Goal: Task Accomplishment & Management: Complete application form

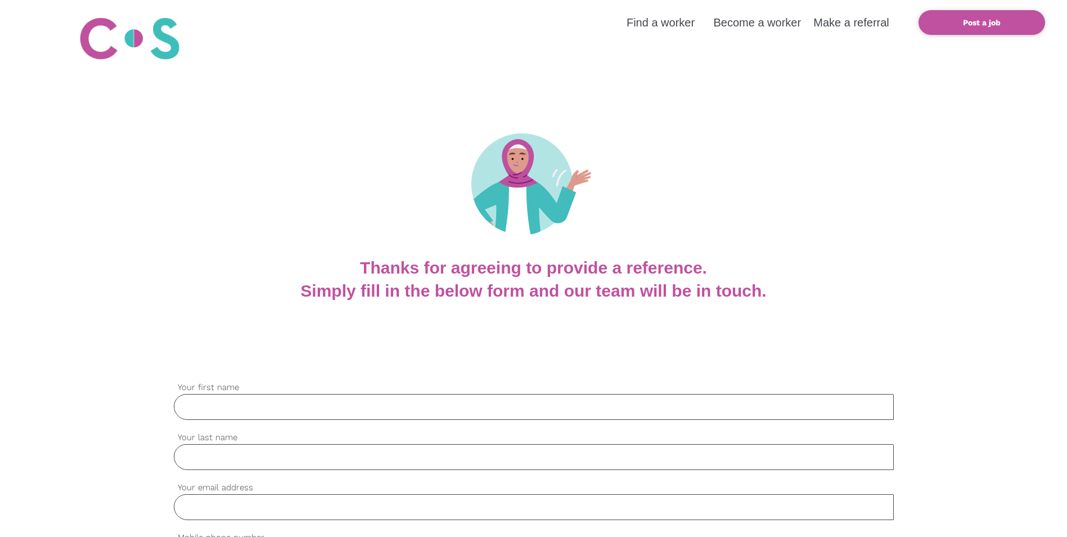
click at [283, 406] on input "Your first name" at bounding box center [534, 407] width 720 height 26
type input "[PERSON_NAME]"
type input "Kekez"
click at [244, 509] on input "Your email address" at bounding box center [534, 507] width 720 height 26
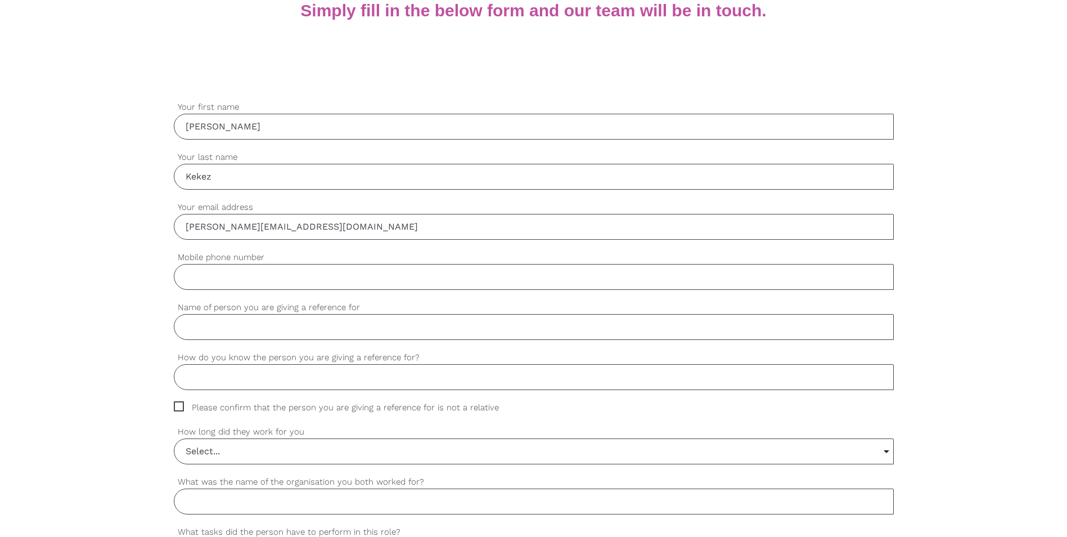
scroll to position [281, 0]
type input "[PERSON_NAME][EMAIL_ADDRESS][DOMAIN_NAME]"
click at [318, 280] on input "Mobile phone number" at bounding box center [534, 276] width 720 height 26
click at [303, 327] on input "Name of person you are giving a reference for" at bounding box center [534, 326] width 720 height 26
type input "Milkii [PERSON_NAME]"
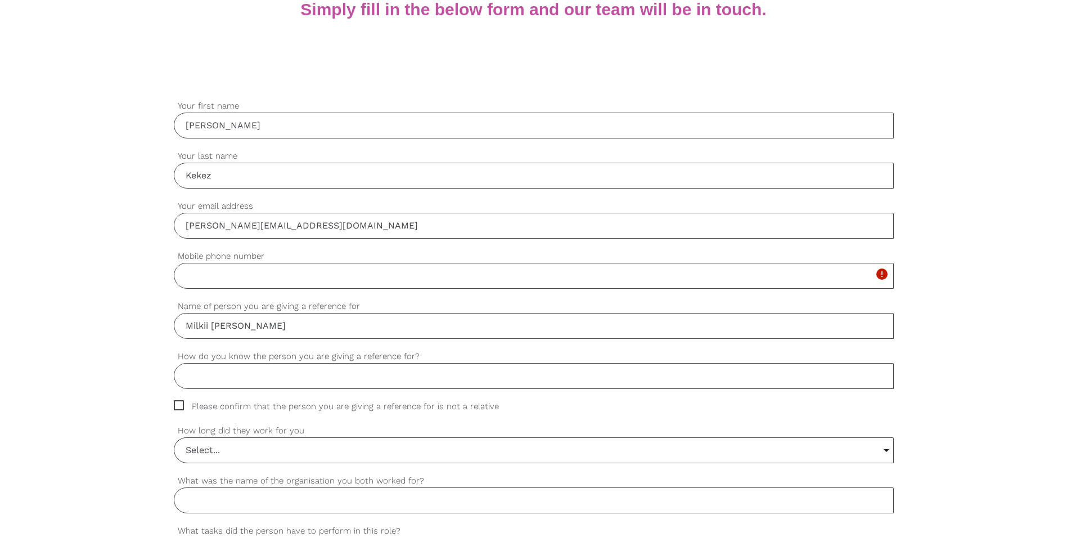
click at [258, 380] on input "How do you know the person you are giving a reference for?" at bounding box center [534, 376] width 720 height 26
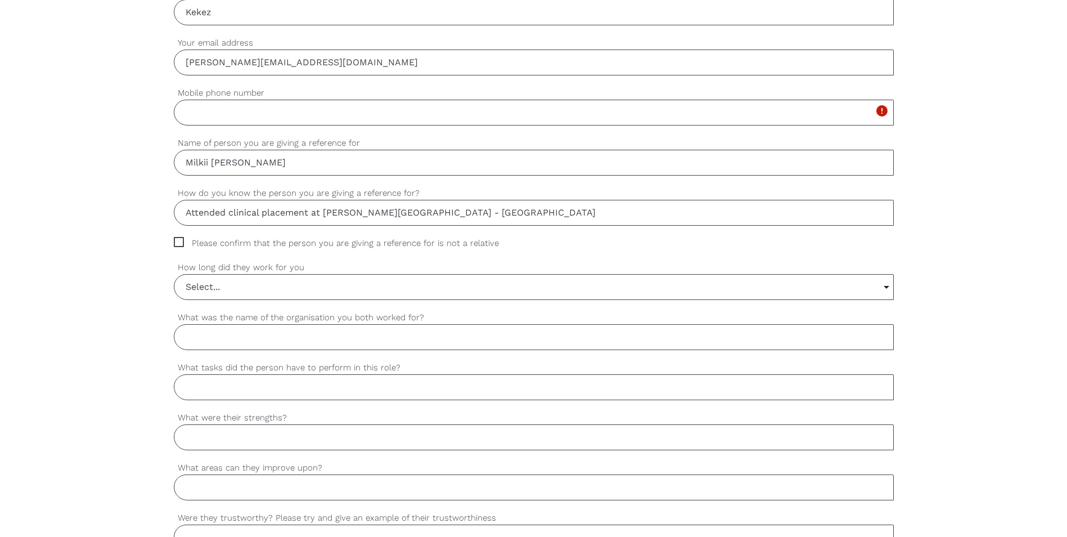
scroll to position [450, 0]
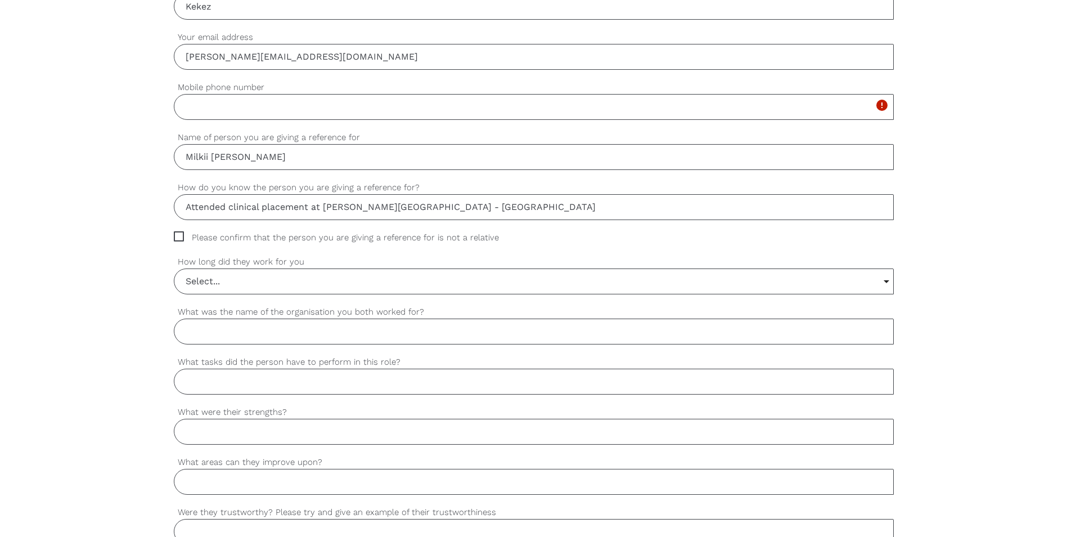
type input "Attended clinical placement at [PERSON_NAME][GEOGRAPHIC_DATA] - [GEOGRAPHIC_DAT…"
click at [178, 240] on span "Please confirm that the person you are giving a reference for is not a relative" at bounding box center [347, 237] width 347 height 13
click at [178, 239] on input "Please confirm that the person you are giving a reference for is not a relative" at bounding box center [177, 234] width 7 height 7
checkbox input "true"
click at [253, 280] on input "Select..." at bounding box center [533, 281] width 719 height 25
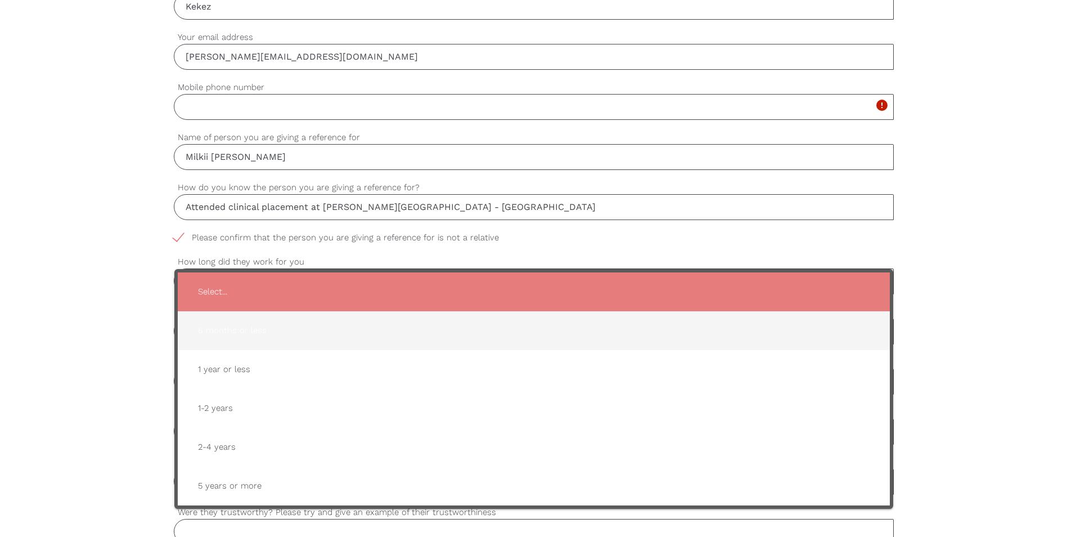
click at [245, 326] on span "6 months or less" at bounding box center [534, 331] width 690 height 28
type input "6 months or less"
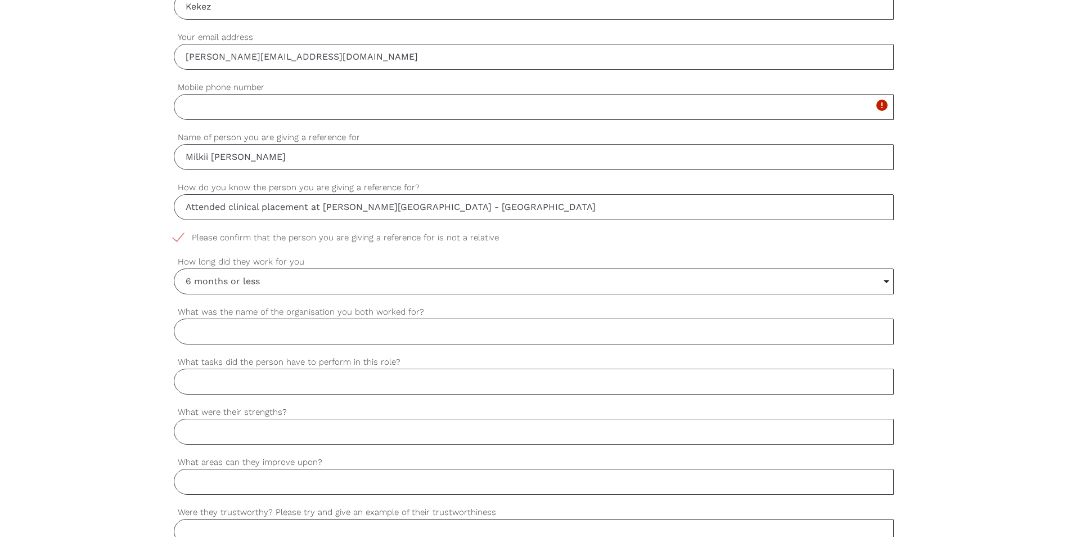
click at [275, 326] on input "What was the name of the organisation you both worked for?" at bounding box center [534, 331] width 720 height 26
drag, startPoint x: 427, startPoint y: 207, endPoint x: 562, endPoint y: 207, distance: 135.6
click at [562, 207] on input "Attended clinical placement at [PERSON_NAME][GEOGRAPHIC_DATA] - [GEOGRAPHIC_DAT…" at bounding box center [534, 207] width 720 height 26
click at [308, 332] on input "What was the name of the organisation you both worked for?" at bounding box center [534, 331] width 720 height 26
paste input "The [GEOGRAPHIC_DATA]"
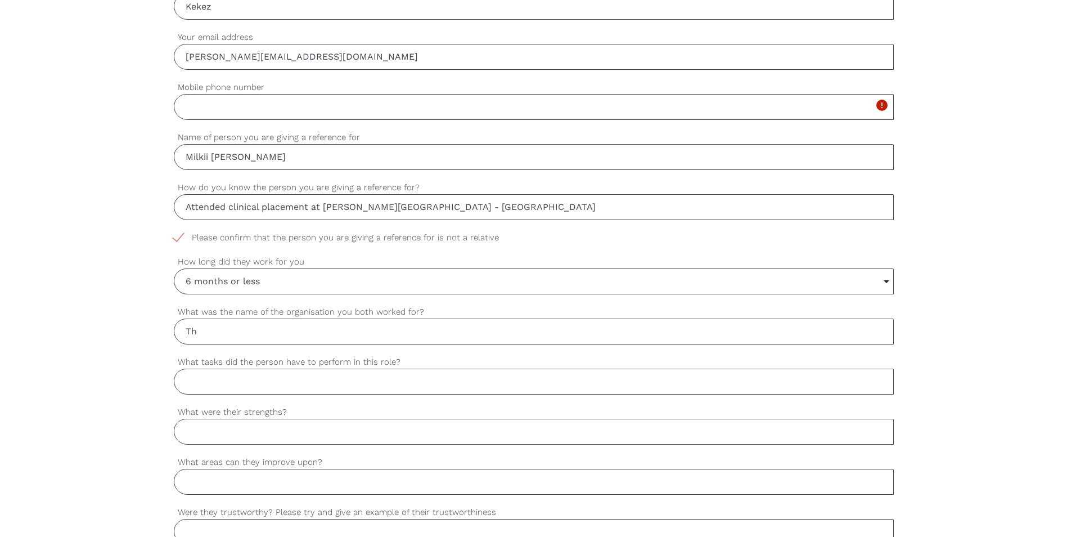
type input "T"
drag, startPoint x: 326, startPoint y: 205, endPoint x: 596, endPoint y: 205, distance: 270.1
click at [596, 205] on input "Attended clinical placement at [PERSON_NAME][GEOGRAPHIC_DATA] - [GEOGRAPHIC_DAT…" at bounding box center [534, 207] width 720 height 26
click at [423, 326] on input "What was the name of the organisation you both worked for?" at bounding box center [534, 331] width 720 height 26
paste input "[PERSON_NAME][GEOGRAPHIC_DATA] - [GEOGRAPHIC_DATA]"
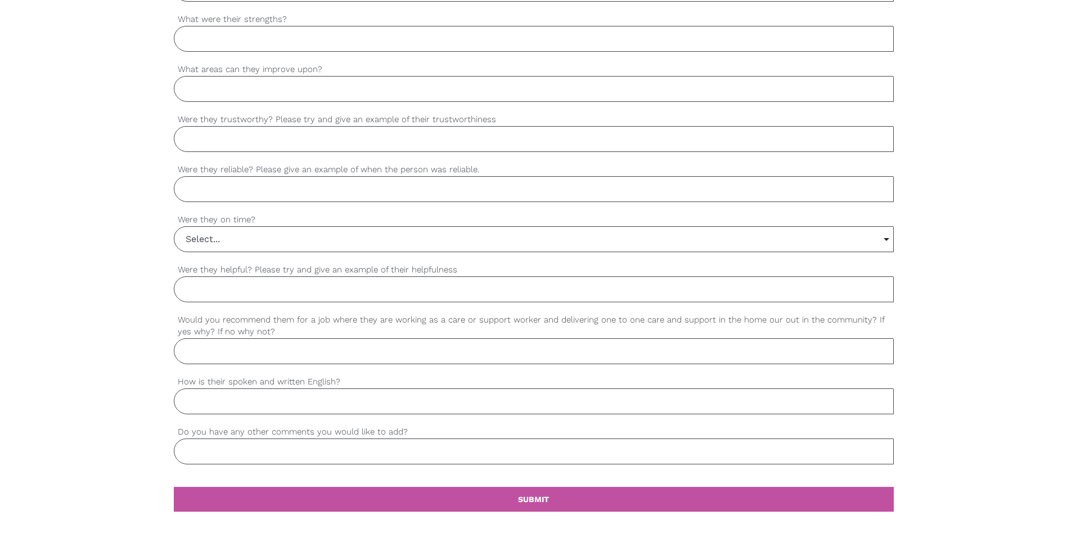
scroll to position [844, 0]
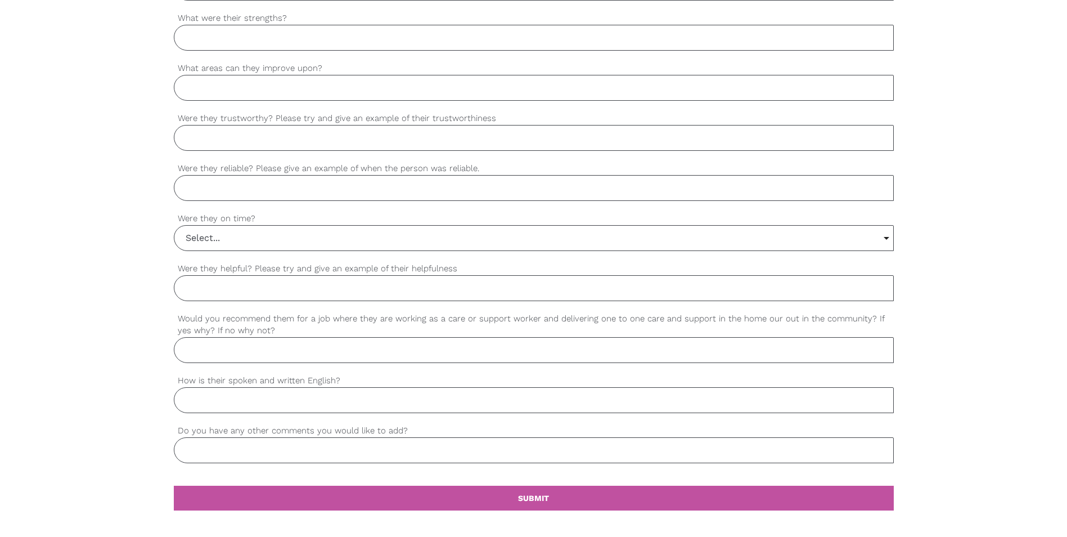
type input "[PERSON_NAME][GEOGRAPHIC_DATA] - [GEOGRAPHIC_DATA]"
click at [226, 237] on input "Select..." at bounding box center [533, 238] width 719 height 25
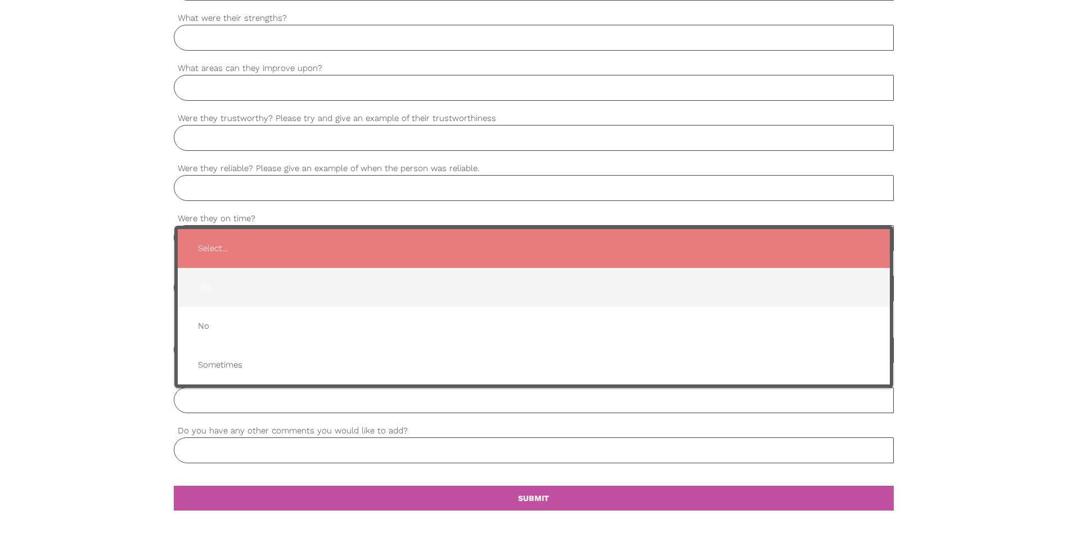
click at [223, 290] on span "Yes" at bounding box center [534, 287] width 690 height 28
type input "Yes"
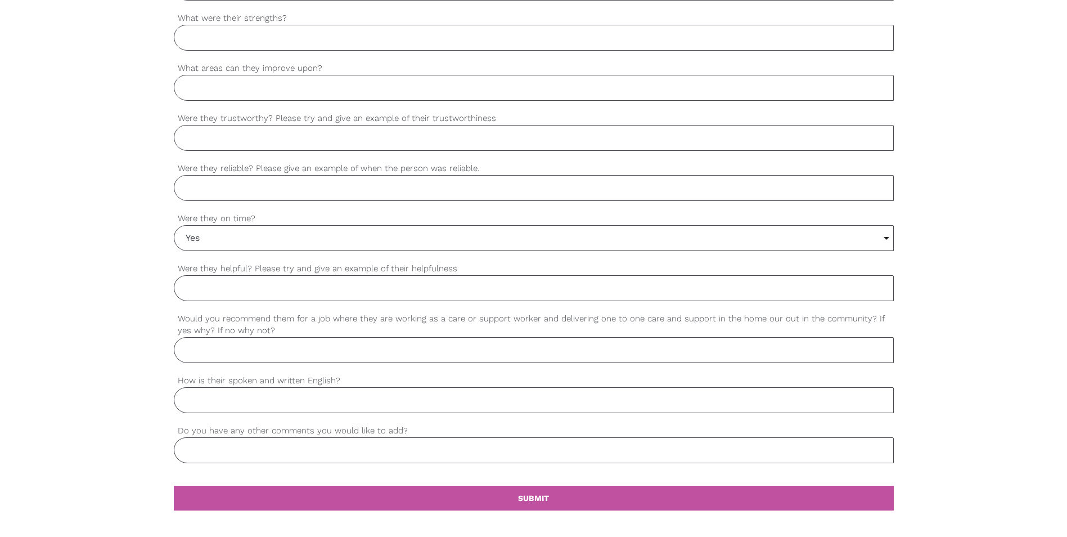
scroll to position [900, 0]
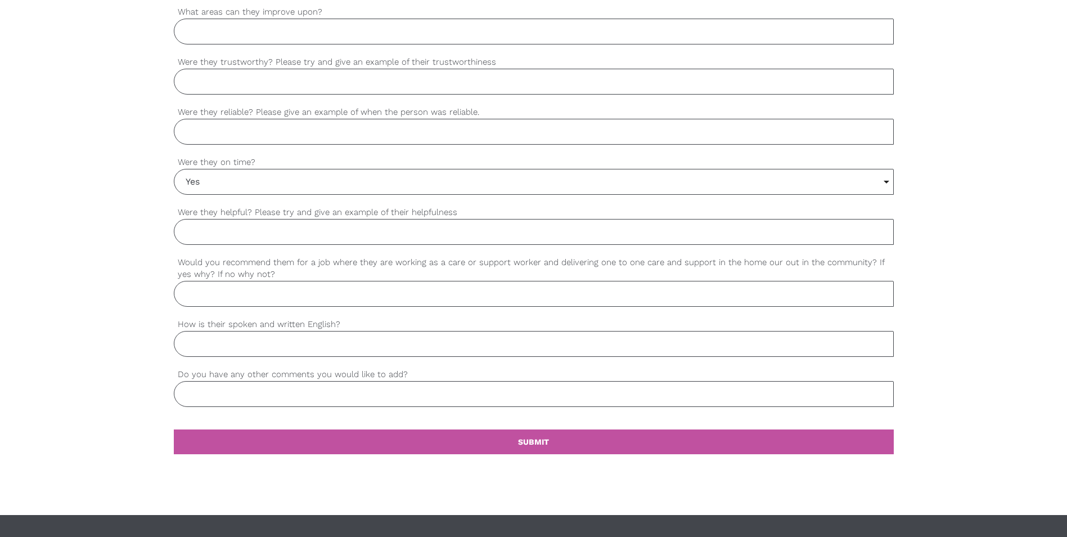
click at [237, 349] on input "How is their spoken and written English?" at bounding box center [534, 344] width 720 height 26
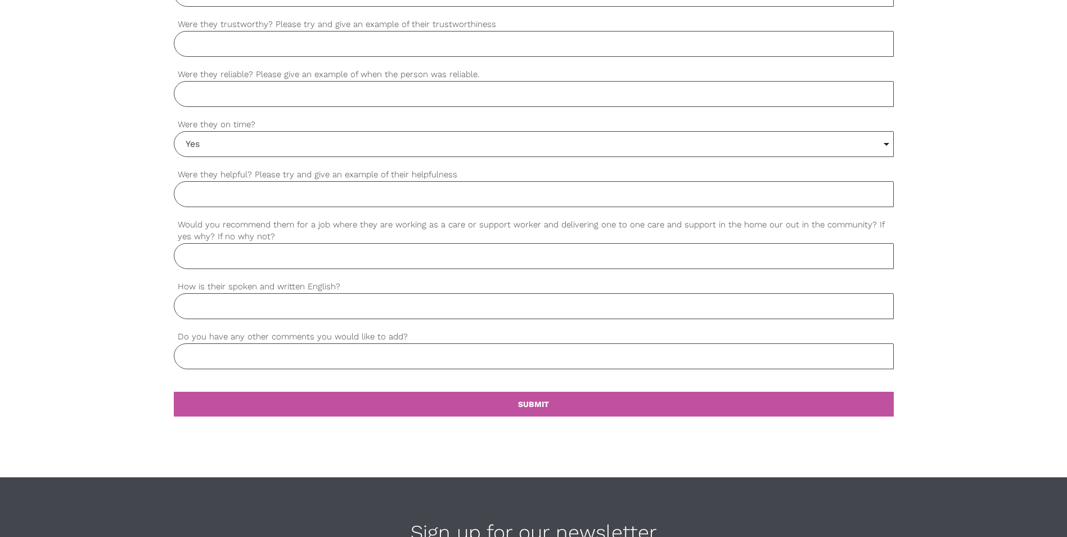
scroll to position [957, 0]
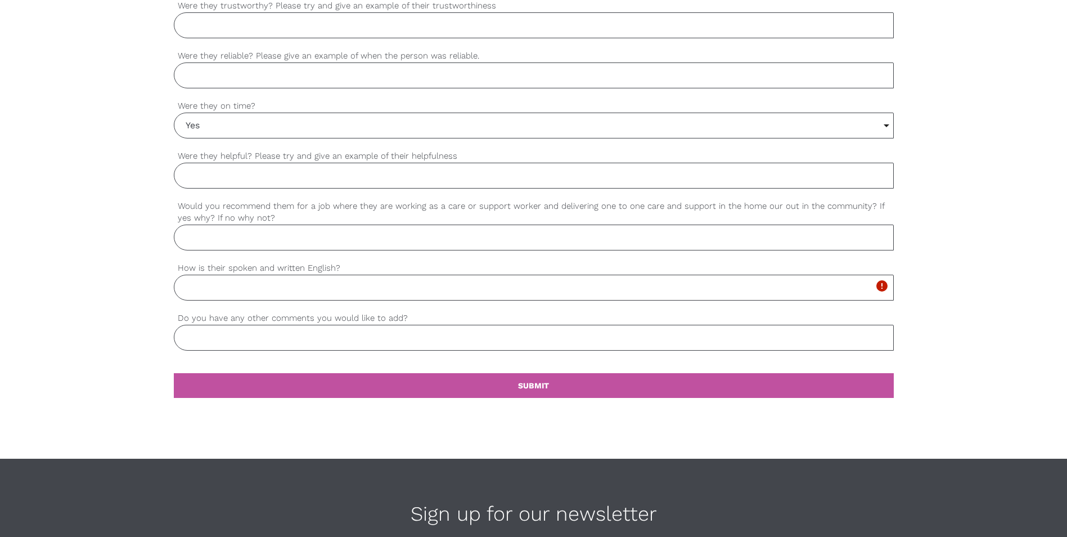
click at [235, 335] on input "Do you have any other comments you would like to add?" at bounding box center [534, 338] width 720 height 26
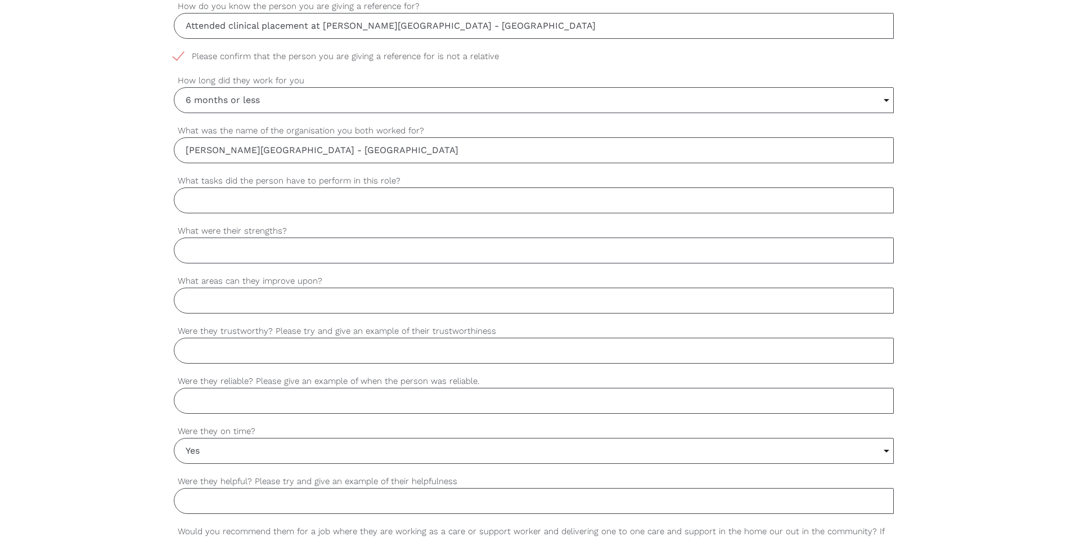
scroll to position [619, 0]
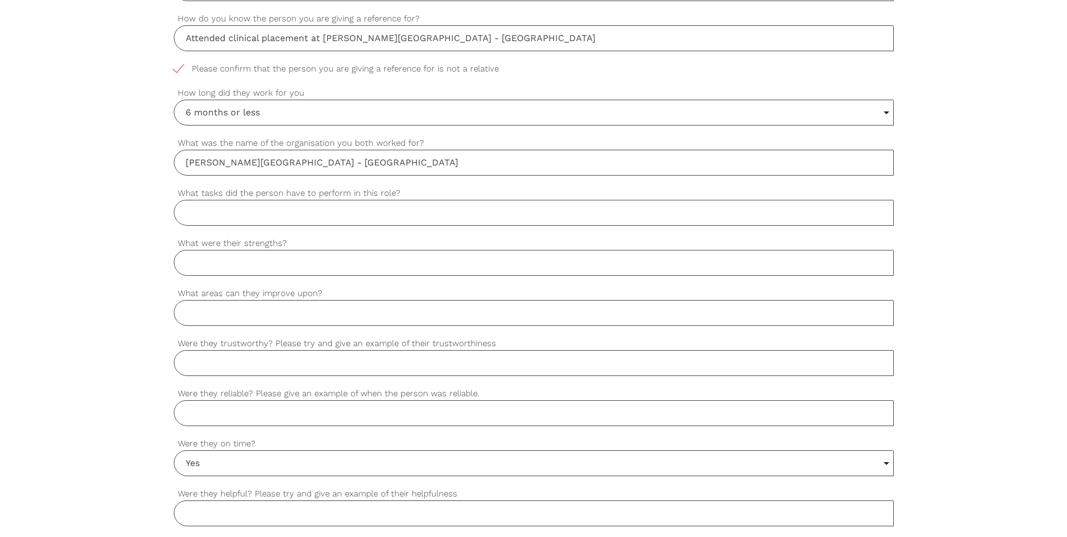
click at [243, 201] on input "What tasks did the person have to perform in this role?" at bounding box center [534, 213] width 720 height 26
click at [249, 217] on input "What tasks did the person have to perform in this role?" at bounding box center [534, 213] width 720 height 26
type input "Clinical nursing care under supervision of a registered nurse"
click at [267, 267] on input "What were their strengths?" at bounding box center [534, 263] width 720 height 26
paste input "has attended to duties within her role safely and consistently following her sc…"
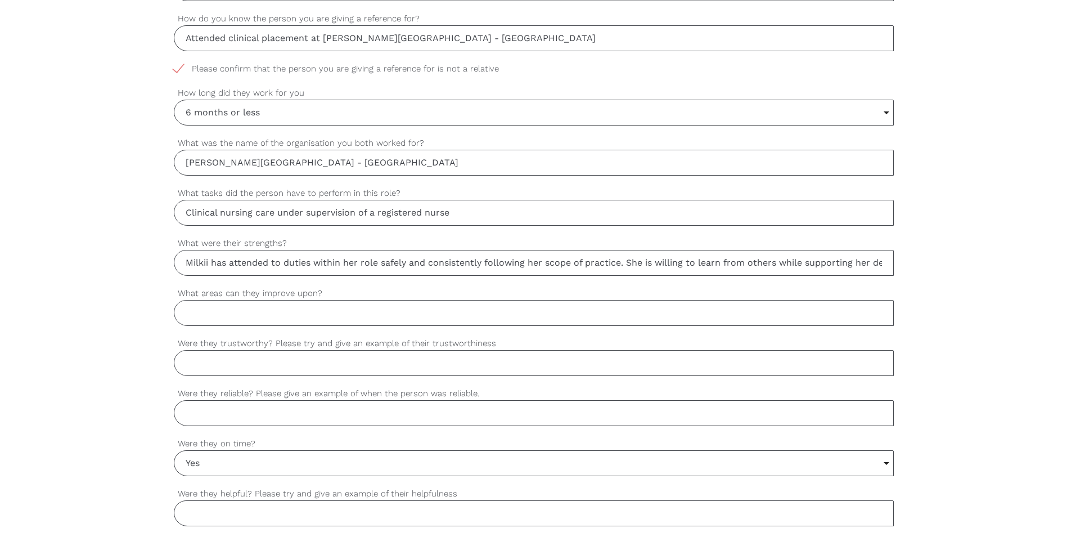
scroll to position [0, 192]
click at [199, 265] on input "Milkii has attended to duties within her role safely and consistently following…" at bounding box center [534, 263] width 720 height 26
type input "Milkii has attended to duties within her role safely and consistently following…"
click at [245, 312] on input "What areas can they improve upon?" at bounding box center [534, 313] width 720 height 26
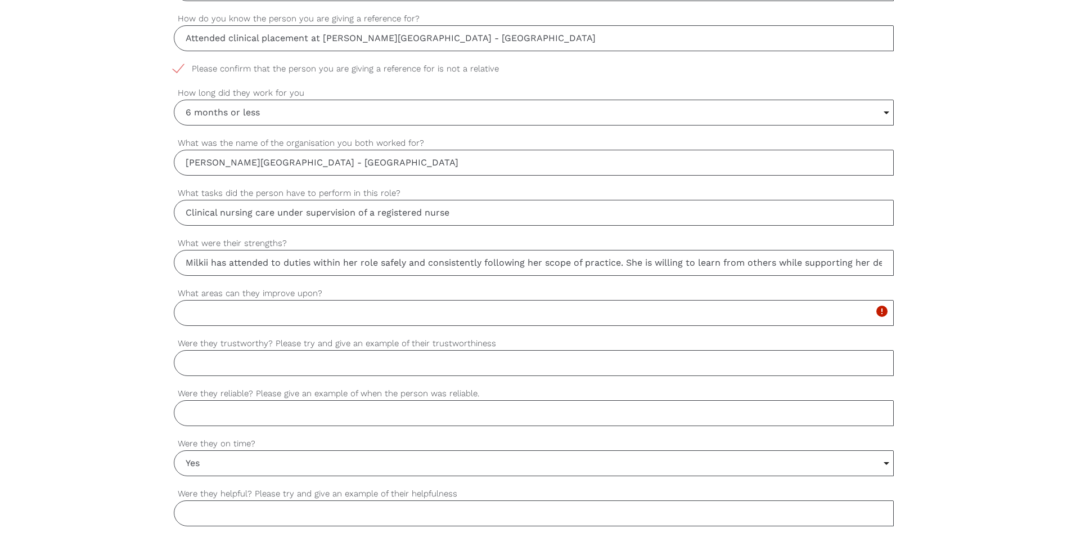
click at [253, 312] on input "What areas can they improve upon?" at bounding box center [534, 313] width 720 height 26
paste input "Continue to strengthen understanding how processes in place optimise person-cen…"
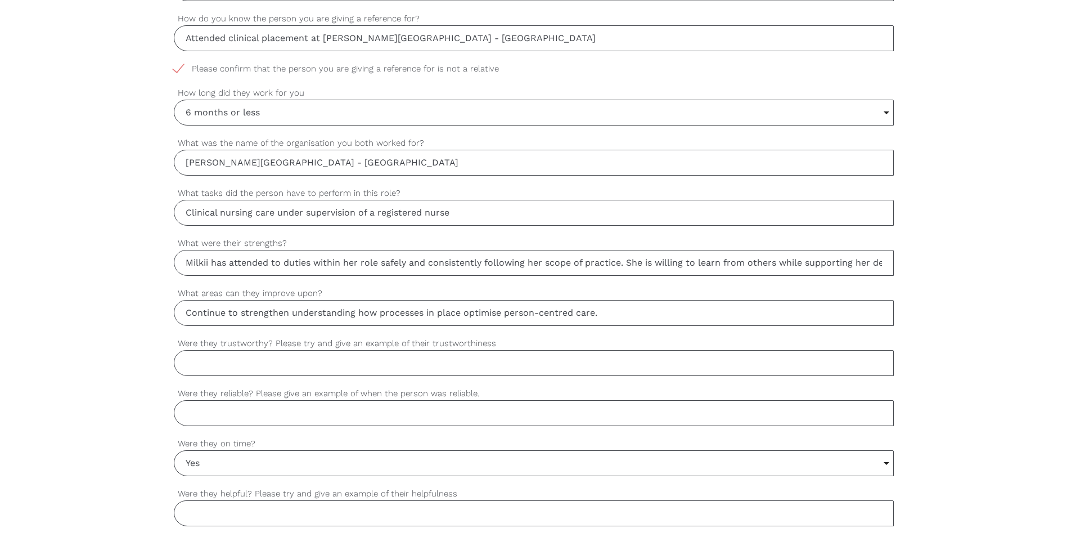
click at [190, 308] on input "Continue to strengthen understanding how processes in place optimise person-cen…" at bounding box center [534, 313] width 720 height 26
type input "Milkii is encouraged to continue to strengthen understanding how processes in p…"
click at [298, 361] on input "Were they trustworthy? Please try and give an example of their trustworthiness" at bounding box center [534, 363] width 720 height 26
click at [232, 366] on input "Were they trustworthy? Please try and give an example of their trustworthiness" at bounding box center [534, 363] width 720 height 26
paste input "displays confidence and is a proactive member of staff demonstrating accountabi…"
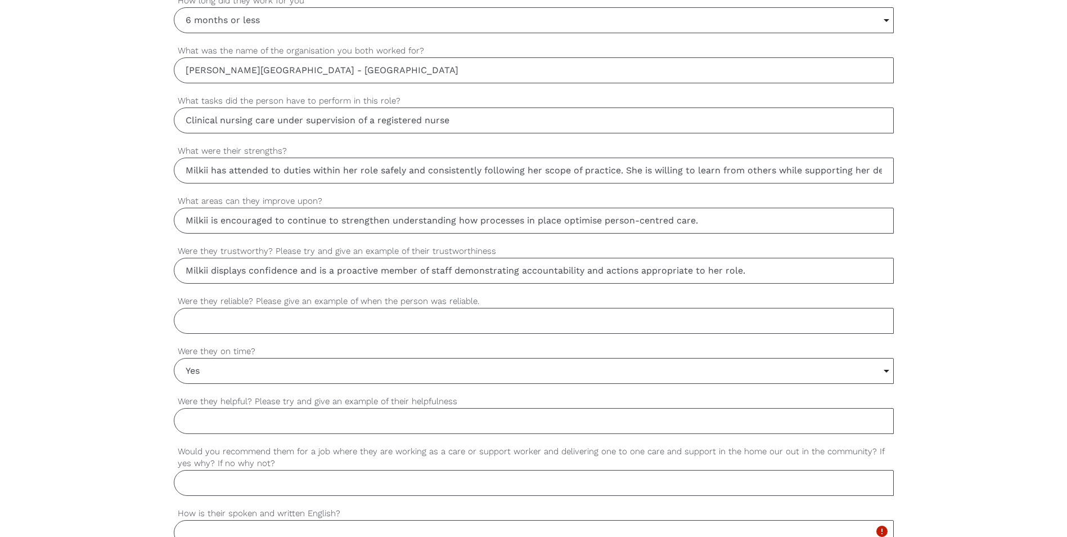
scroll to position [731, 0]
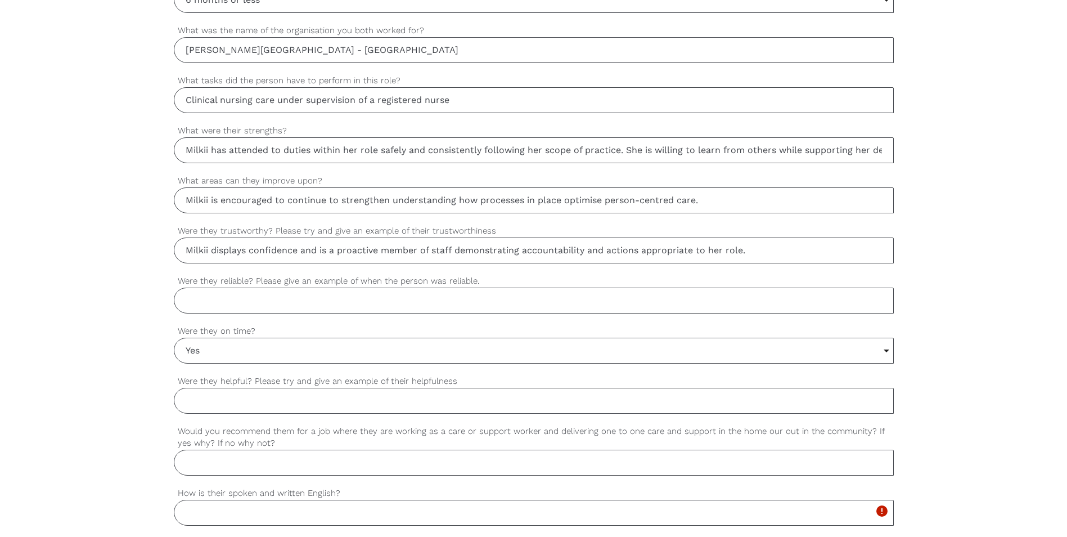
type input "Milkii displays confidence and is a proactive member of staff demonstrating acc…"
click at [256, 304] on input "Were they reliable? Please give an example of when the person was reliable." at bounding box center [534, 301] width 720 height 26
drag, startPoint x: 187, startPoint y: 247, endPoint x: 766, endPoint y: 236, distance: 579.1
click at [766, 236] on div "Milkii displays confidence and is a proactive member of staff demonstrating acc…" at bounding box center [534, 244] width 720 height 39
click at [266, 302] on input "Were they reliable? Please give an example of when the person was reliable." at bounding box center [534, 301] width 720 height 26
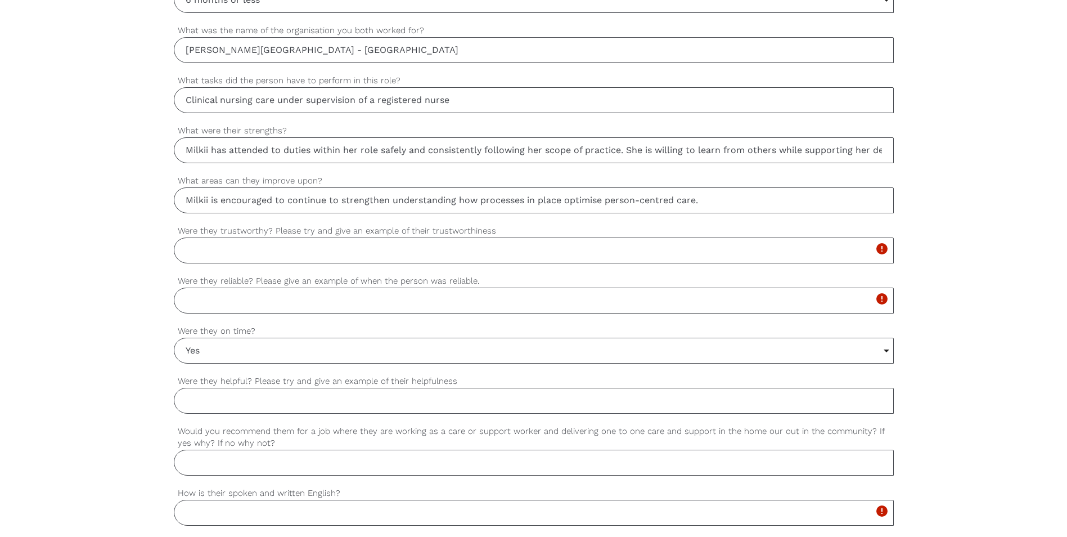
paste input "Milkii displays confidence and is a proactive member of staff demonstrating acc…"
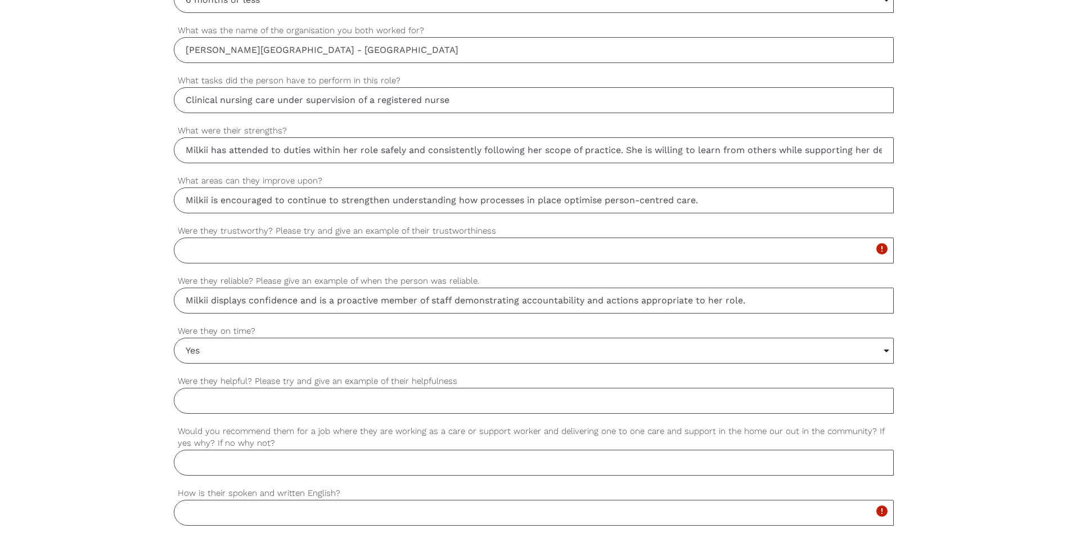
type input "Milkii displays confidence and is a proactive member of staff demonstrating acc…"
click at [206, 240] on input "Were they trustworthy? Please try and give an example of their trustworthiness" at bounding box center [534, 250] width 720 height 26
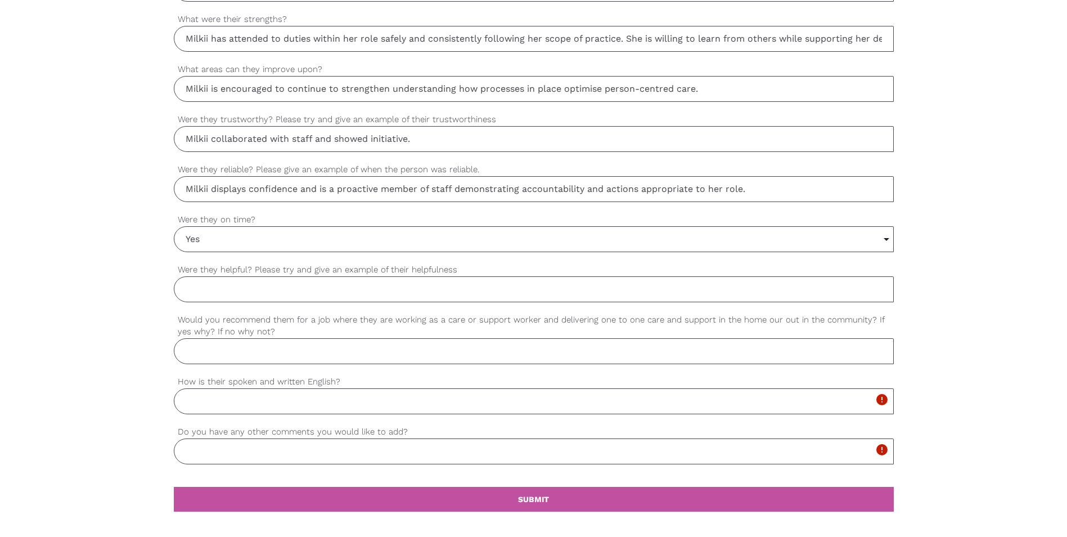
scroll to position [844, 0]
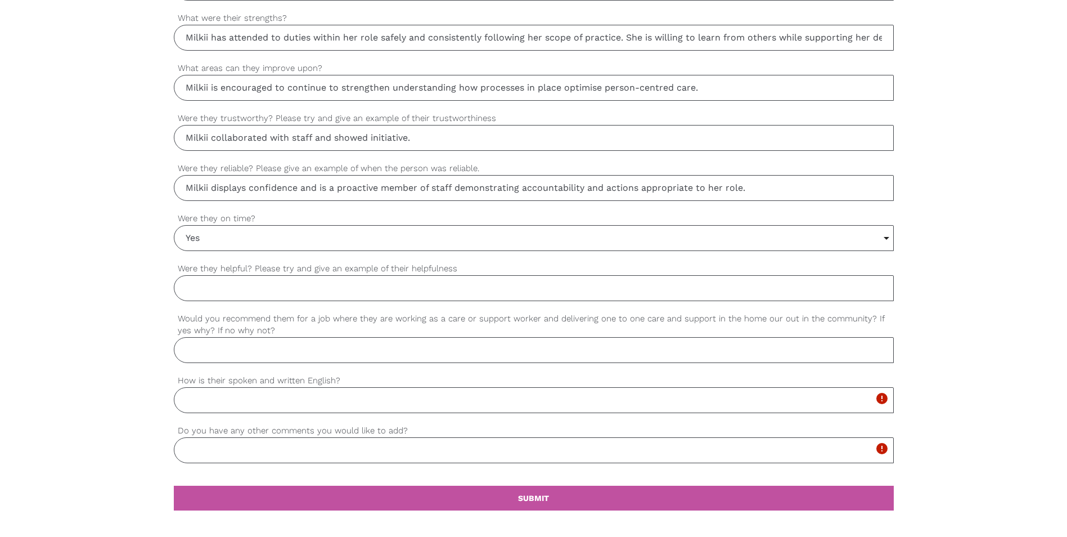
type input "Milkii collaborated with staff and showed initiative."
click at [317, 293] on input "Were they helpful? Please try and give an example of their helpfulness" at bounding box center [534, 288] width 720 height 26
click at [231, 285] on input "Were they helpful? Please try and give an example of their helpfulness" at bounding box center [534, 288] width 720 height 26
paste input "has attended to duties within her role safely and consistently following her sc…"
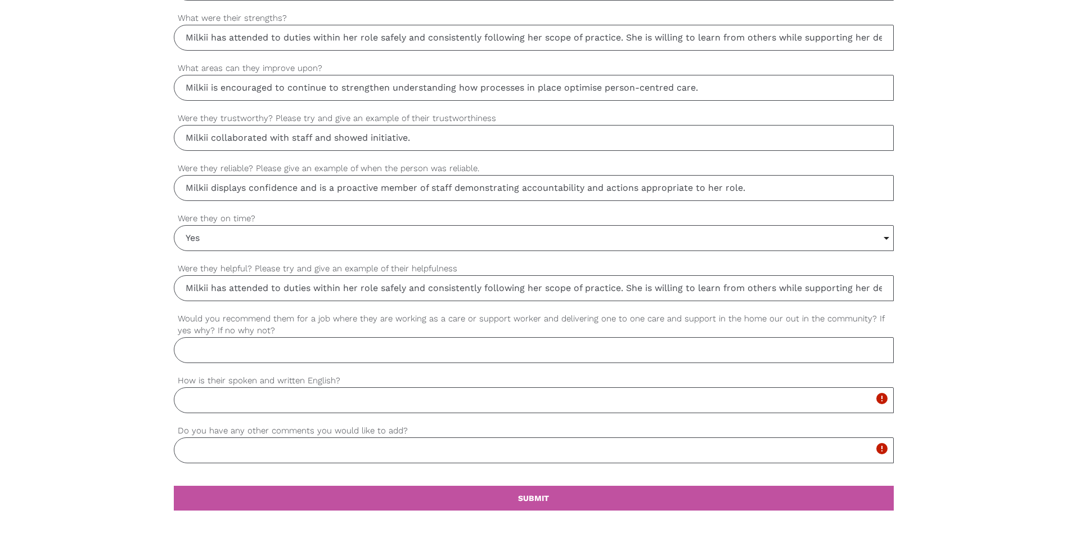
scroll to position [0, 192]
type input "Milkii has attended to duties within her role safely and consistently following…"
click at [256, 356] on input "Would you recommend them for a job where they are working as a care or support …" at bounding box center [534, 350] width 720 height 26
type input "Yes, completed clinical placement satisfactorily."
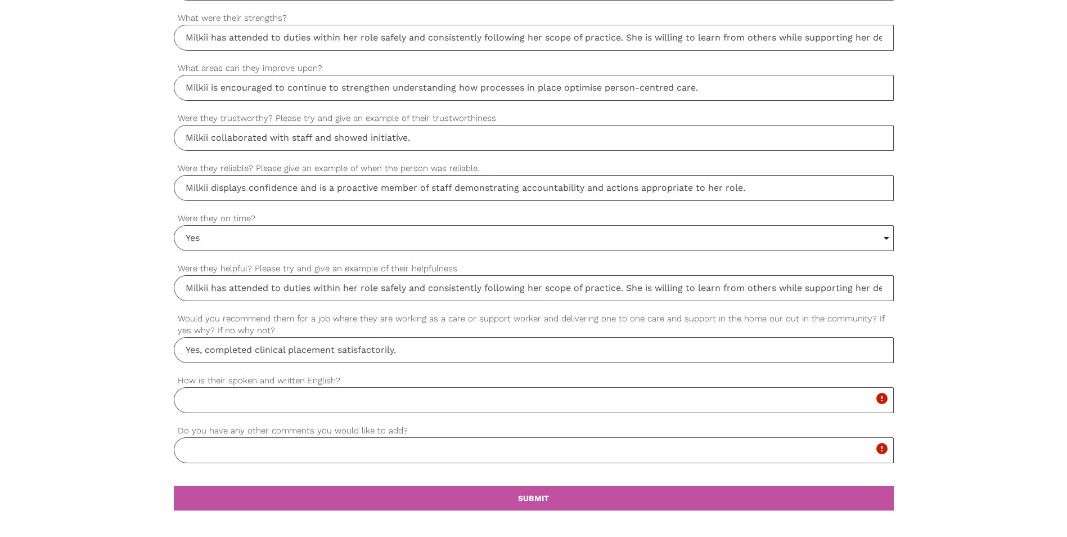
click at [266, 402] on input "How is their spoken and written English?" at bounding box center [534, 400] width 720 height 26
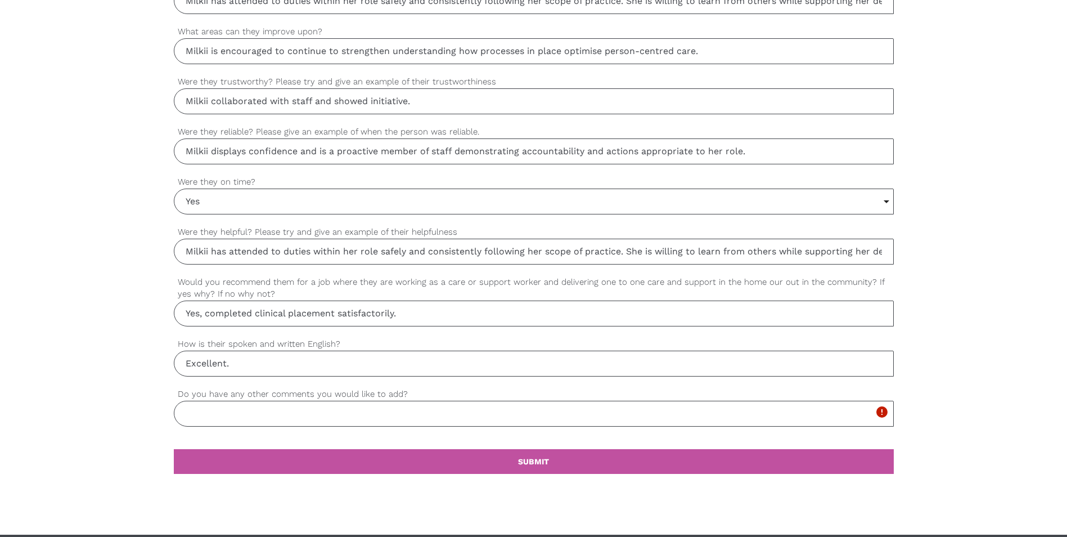
scroll to position [900, 0]
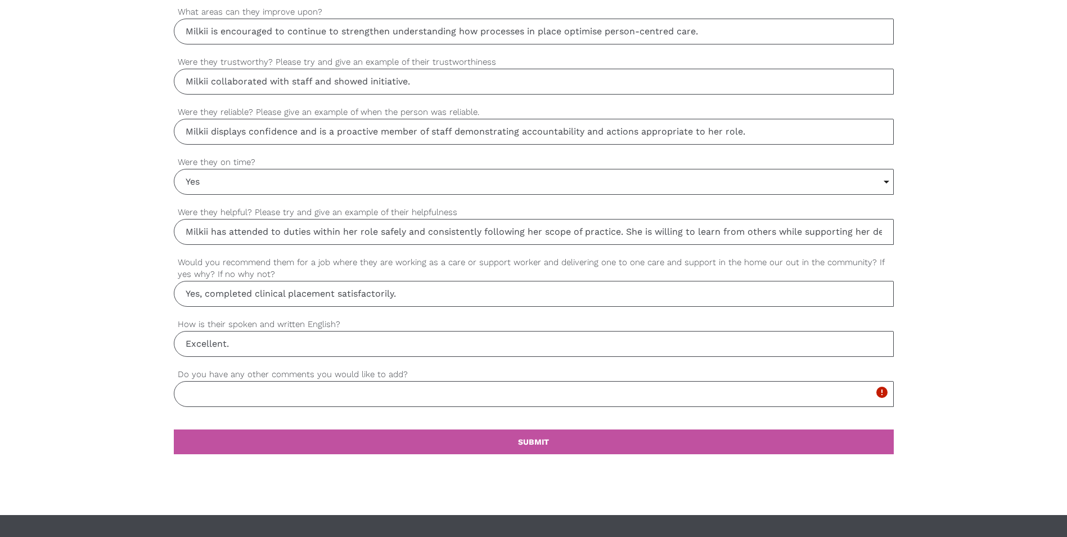
type input "Excellent."
click at [373, 410] on div "settings Do you have any other comments you would like to add? Please complete …" at bounding box center [534, 393] width 720 height 50
click at [373, 400] on input "Do you have any other comments you would like to add?" at bounding box center [534, 394] width 720 height 26
click at [272, 394] on input "Do you have any other comments you would like to add?" at bounding box center [534, 394] width 720 height 26
type input "N/A"
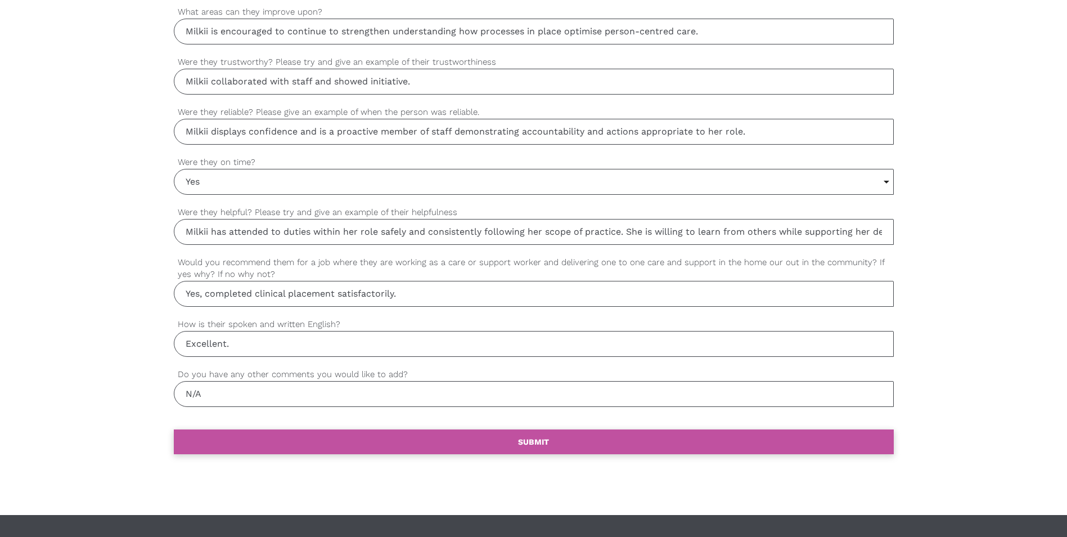
click at [540, 438] on b "SUBMIT" at bounding box center [533, 441] width 31 height 9
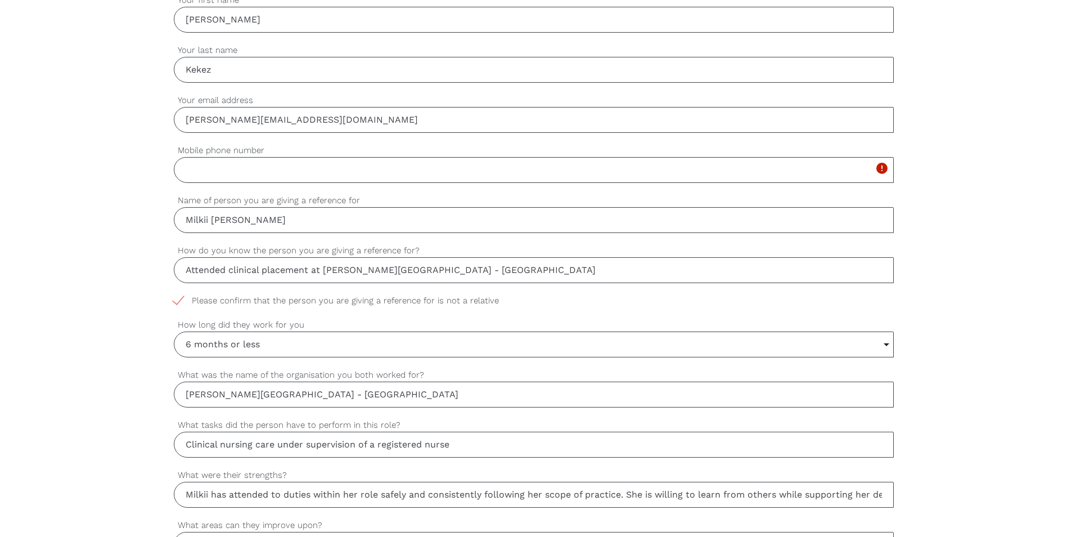
scroll to position [381, 0]
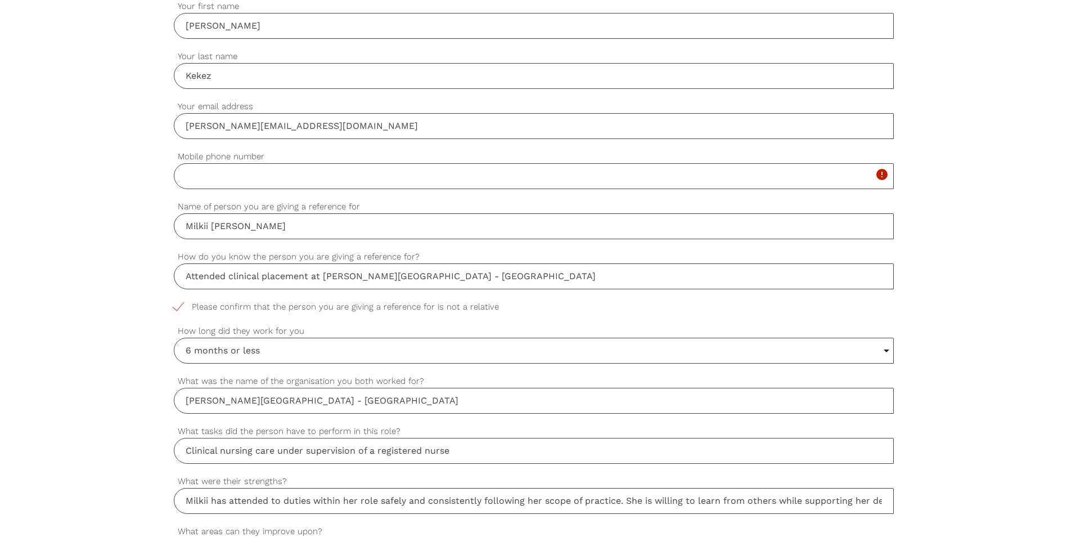
click at [266, 181] on input "Mobile phone number" at bounding box center [534, 176] width 720 height 26
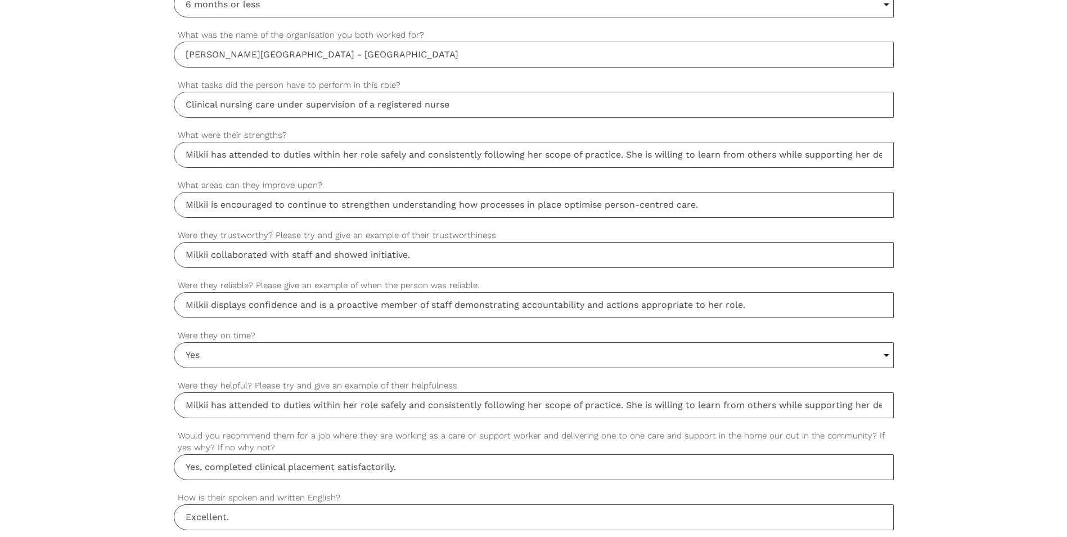
scroll to position [1056, 0]
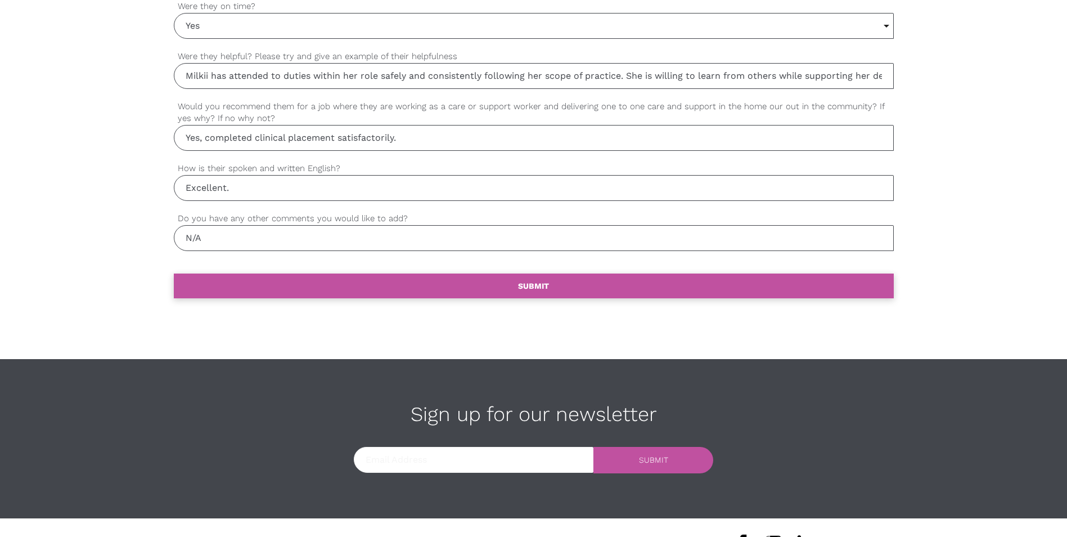
type input "N/A"
click at [524, 279] on link "settings SUBMIT" at bounding box center [534, 285] width 720 height 25
